Goal: Task Accomplishment & Management: Complete application form

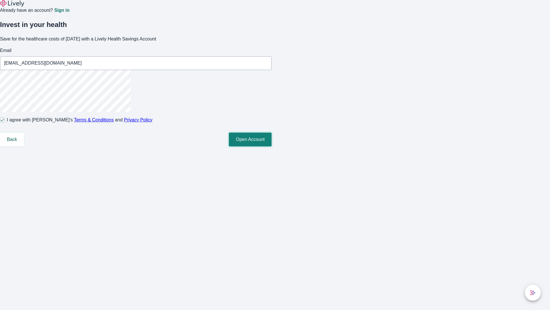
click at [272, 146] on button "Open Account" at bounding box center [250, 139] width 43 height 14
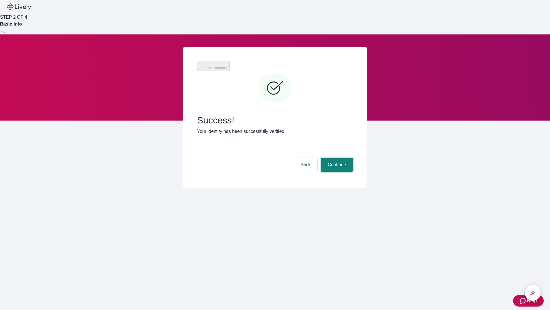
click at [336, 158] on button "Continue" at bounding box center [337, 165] width 32 height 14
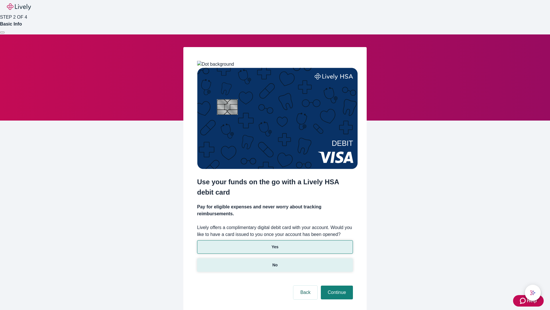
click at [275, 262] on p "No" at bounding box center [275, 265] width 5 height 6
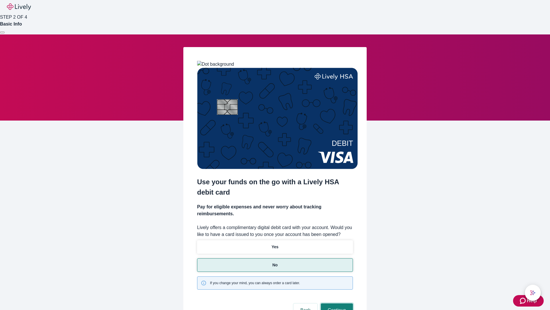
click at [336, 303] on button "Continue" at bounding box center [337, 310] width 32 height 14
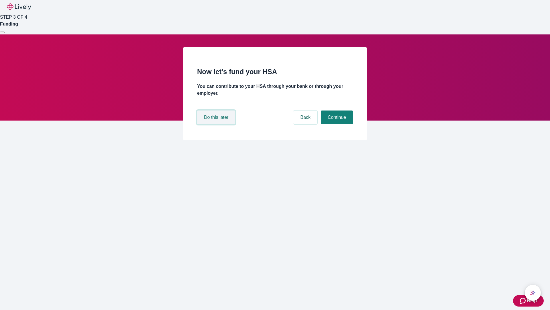
click at [217, 124] on button "Do this later" at bounding box center [216, 117] width 38 height 14
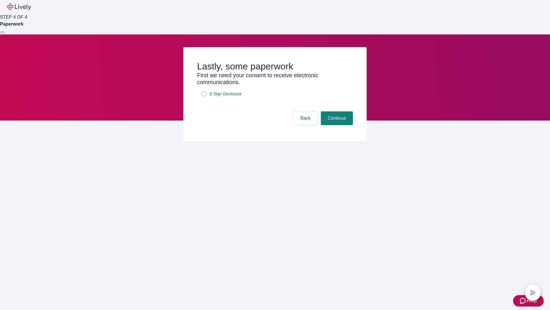
click at [204, 96] on input "E-Sign Disclosure" at bounding box center [204, 93] width 5 height 5
checkbox input "true"
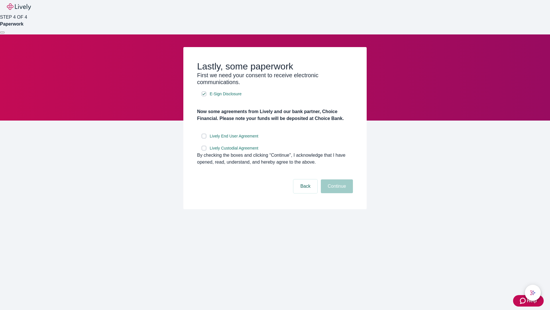
click at [204, 138] on input "Lively End User Agreement" at bounding box center [204, 136] width 5 height 5
checkbox input "true"
click at [204, 150] on input "Lively Custodial Agreement" at bounding box center [204, 148] width 5 height 5
checkbox input "true"
click at [336, 193] on button "Continue" at bounding box center [337, 186] width 32 height 14
